Goal: Task Accomplishment & Management: Use online tool/utility

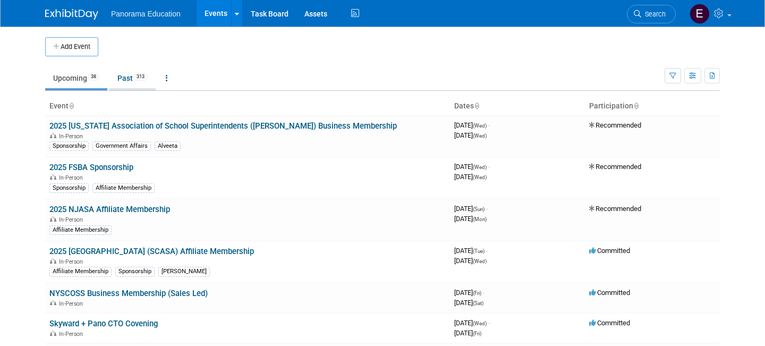
click at [147, 73] on span "313" at bounding box center [140, 77] width 14 height 8
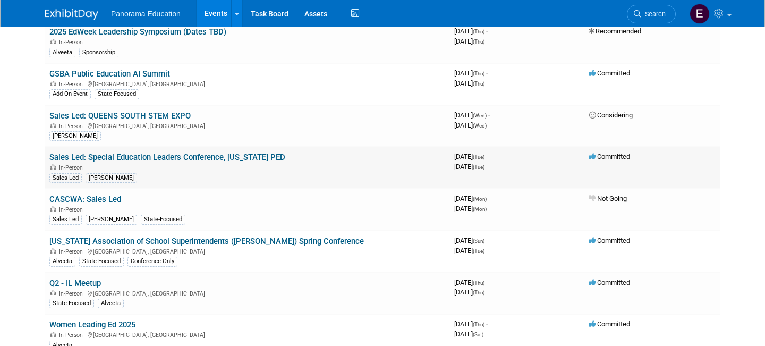
scroll to position [791, 0]
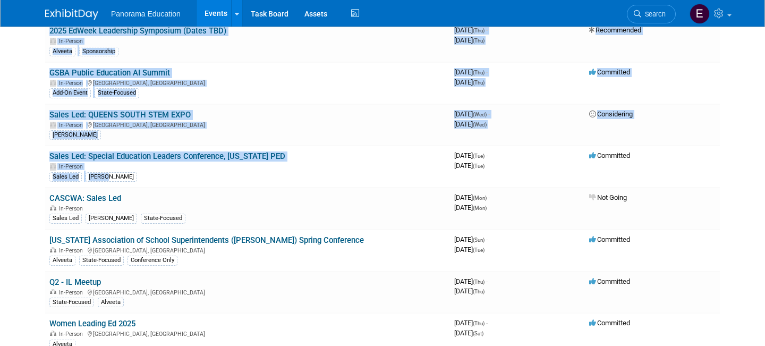
drag, startPoint x: 227, startPoint y: 183, endPoint x: 31, endPoint y: 161, distance: 197.4
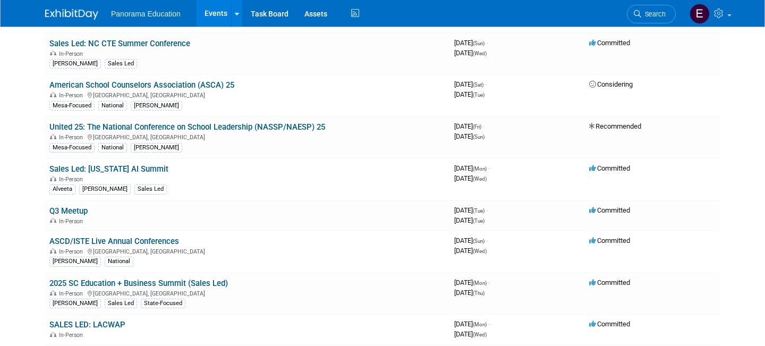
scroll to position [0, 0]
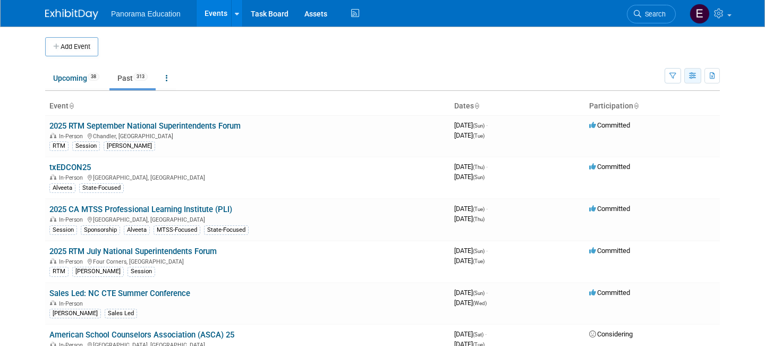
click at [697, 78] on icon "button" at bounding box center [693, 76] width 8 height 7
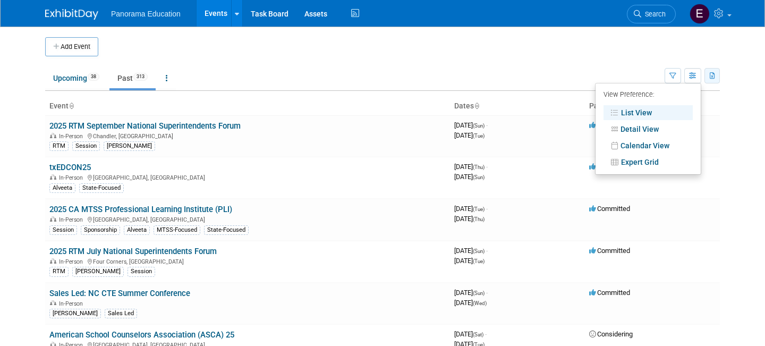
click at [720, 76] on button "button" at bounding box center [712, 75] width 15 height 15
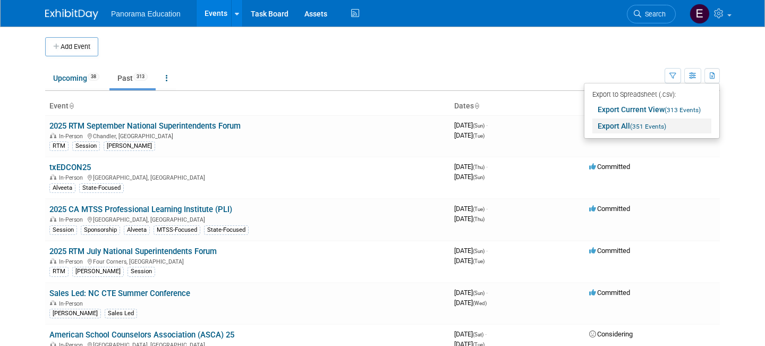
click at [663, 126] on span "(351 Events)" at bounding box center [648, 126] width 36 height 7
